Goal: Navigation & Orientation: Find specific page/section

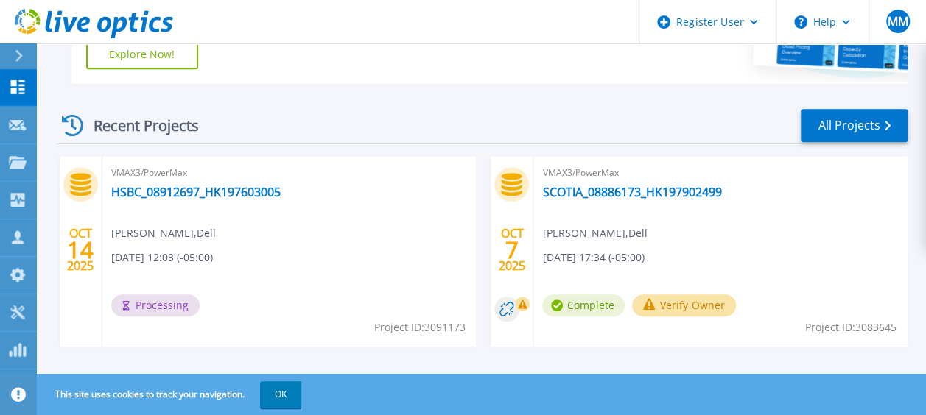
scroll to position [362, 0]
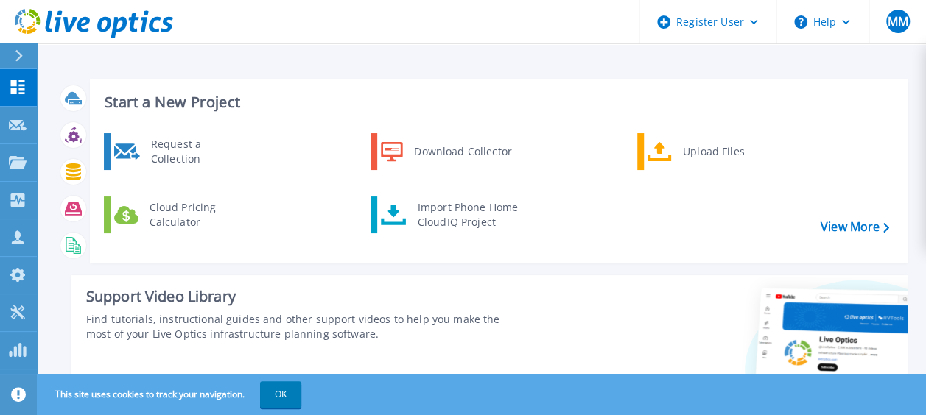
scroll to position [113, 0]
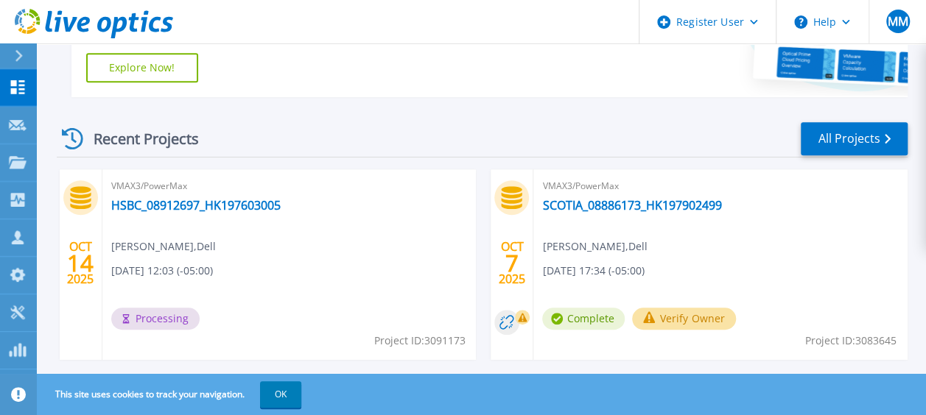
scroll to position [351, 0]
